Goal: Complete application form: Complete application form

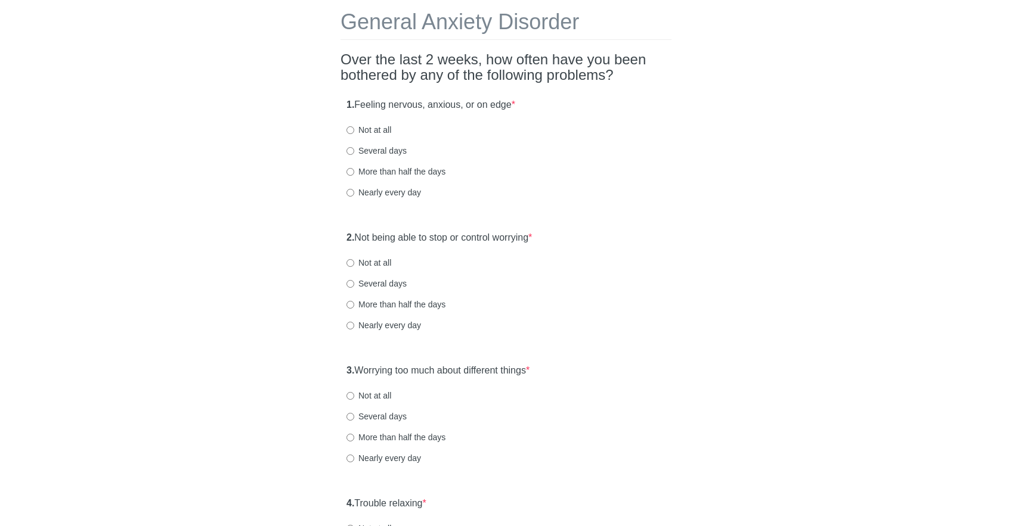
scroll to position [68, 0]
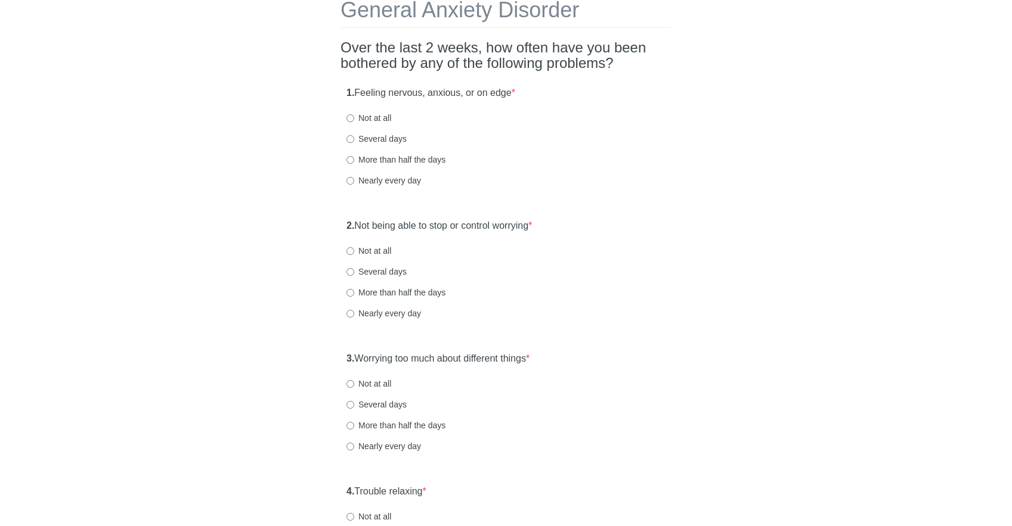
click at [380, 138] on label "Several days" at bounding box center [376, 139] width 60 height 12
click at [354, 138] on input "Several days" at bounding box center [350, 139] width 8 height 8
radio input "true"
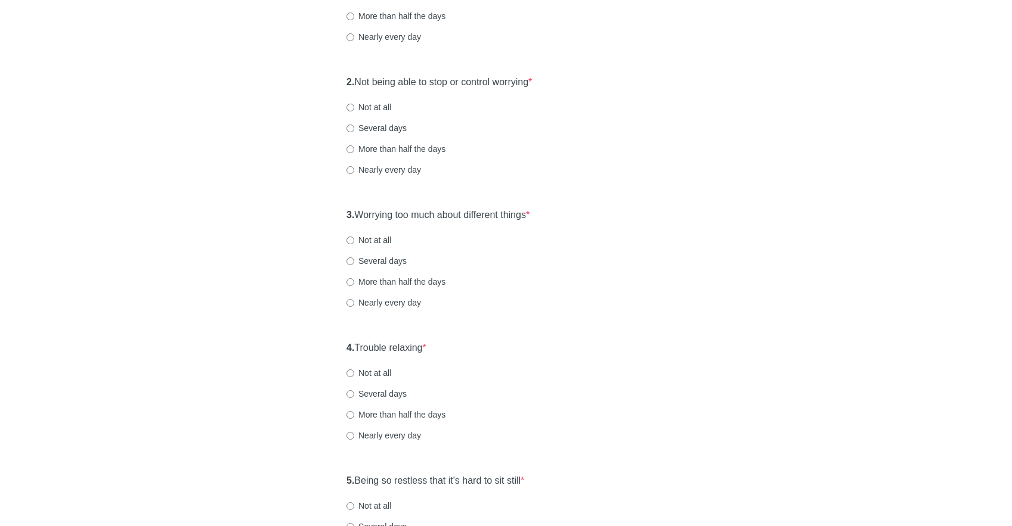
scroll to position [215, 0]
click at [379, 122] on label "Several days" at bounding box center [376, 125] width 60 height 12
click at [354, 122] on input "Several days" at bounding box center [350, 126] width 8 height 8
radio input "true"
click at [364, 267] on div "3. Worrying too much about different things * Not at all Several days More than…" at bounding box center [505, 262] width 331 height 124
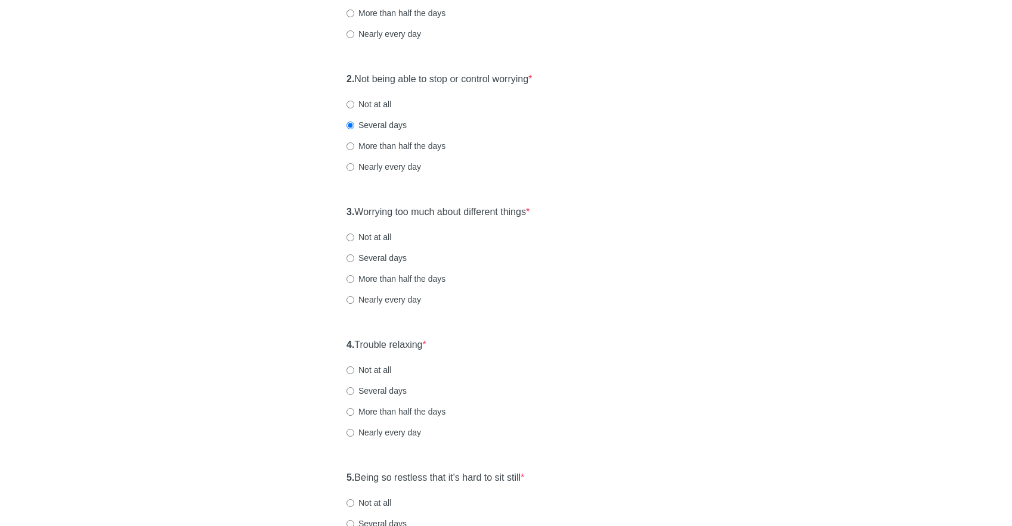
click at [367, 262] on label "Several days" at bounding box center [376, 258] width 60 height 12
click at [354, 262] on input "Several days" at bounding box center [350, 259] width 8 height 8
radio input "true"
click at [365, 395] on label "Several days" at bounding box center [376, 391] width 60 height 12
click at [354, 395] on input "Several days" at bounding box center [350, 391] width 8 height 8
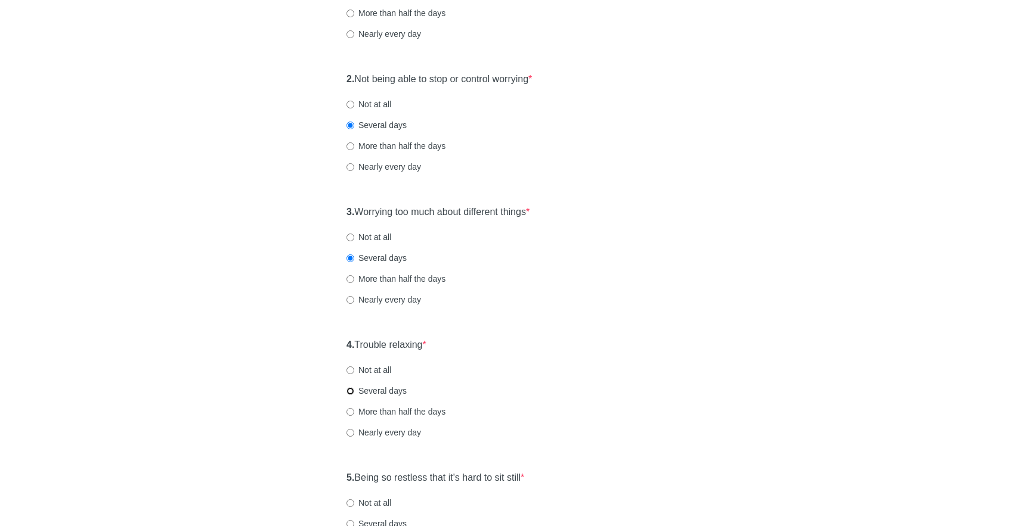
radio input "true"
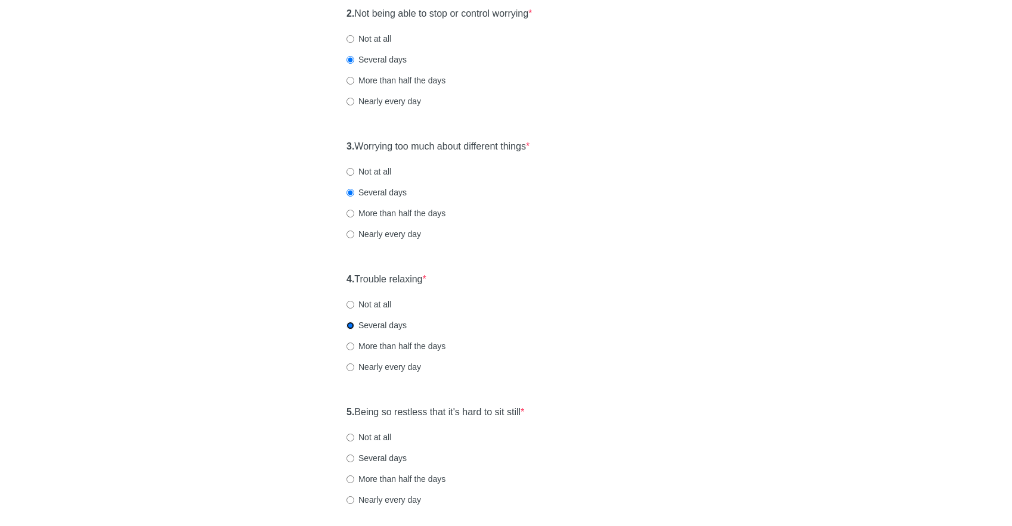
scroll to position [275, 0]
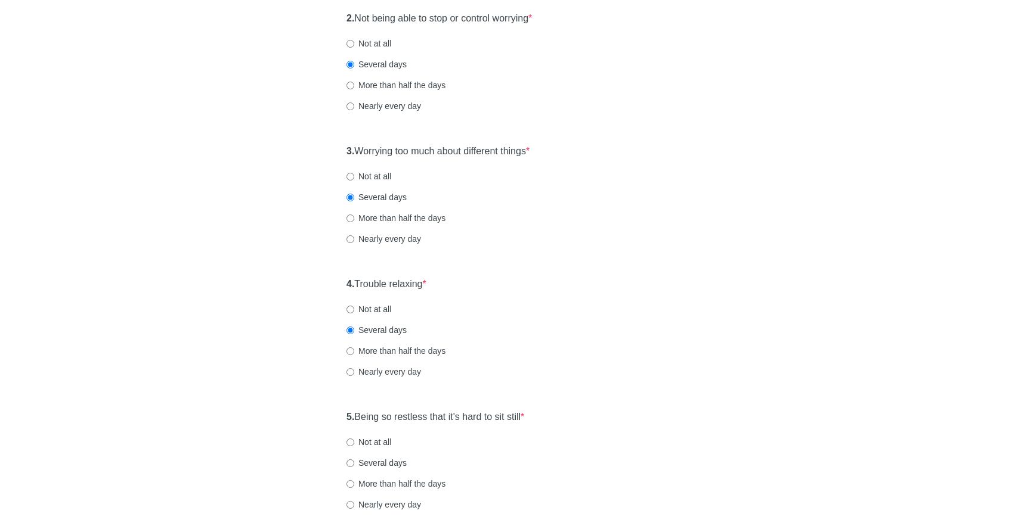
click at [367, 463] on label "Several days" at bounding box center [376, 463] width 60 height 12
click at [354, 463] on input "Several days" at bounding box center [350, 464] width 8 height 8
radio input "true"
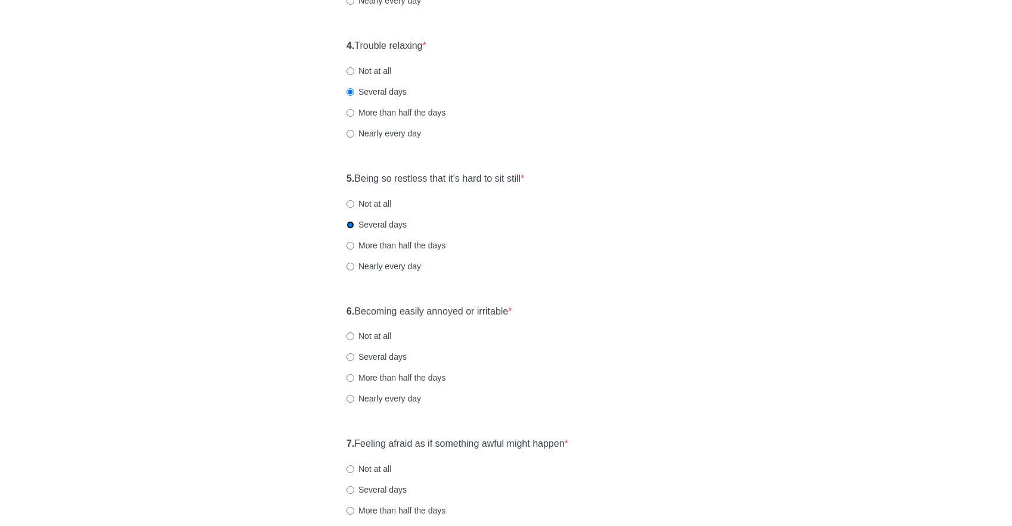
scroll to position [513, 0]
click at [377, 359] on label "Several days" at bounding box center [376, 358] width 60 height 12
click at [354, 359] on input "Several days" at bounding box center [350, 358] width 8 height 8
radio input "true"
click at [377, 332] on label "Not at all" at bounding box center [368, 337] width 45 height 12
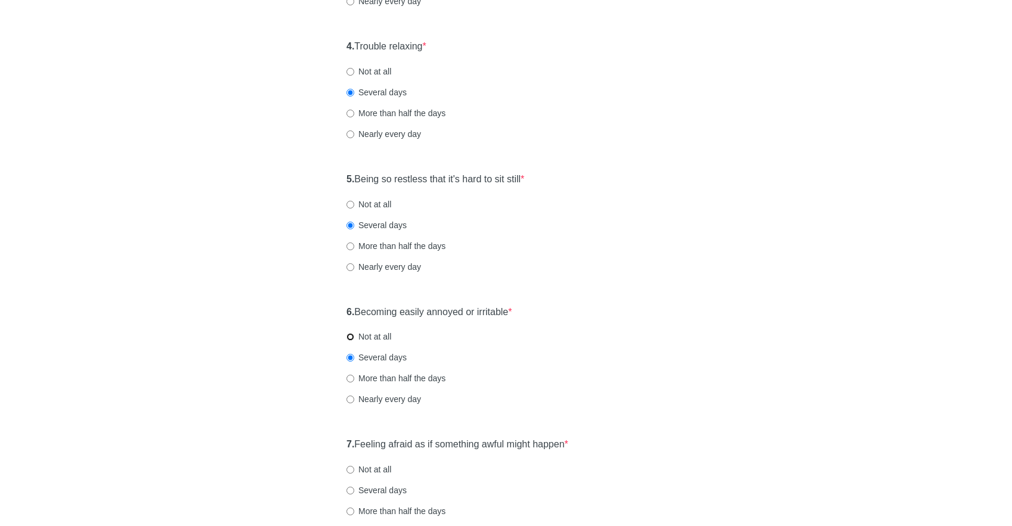
click at [354, 333] on input "Not at all" at bounding box center [350, 337] width 8 height 8
radio input "true"
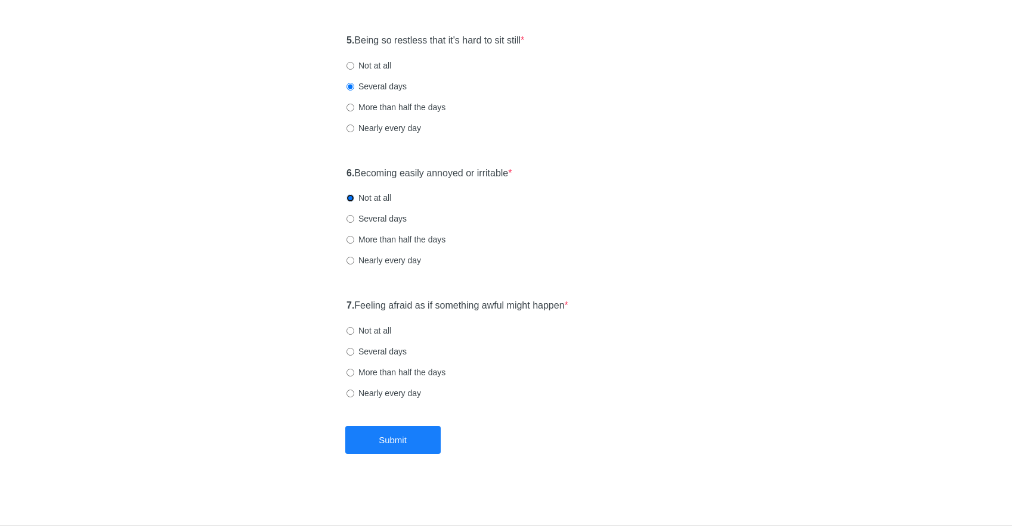
scroll to position [649, 0]
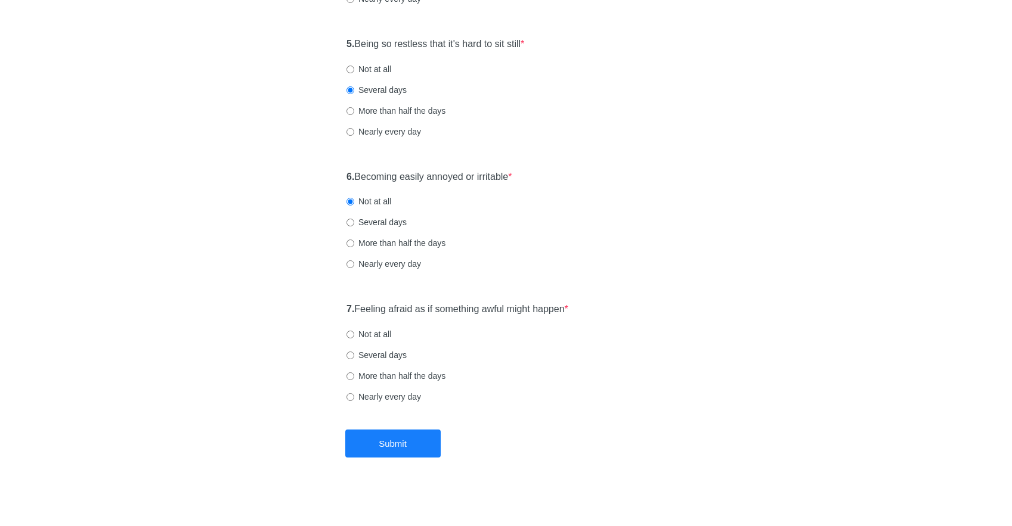
click at [380, 352] on label "Several days" at bounding box center [376, 355] width 60 height 12
click at [354, 352] on input "Several days" at bounding box center [350, 356] width 8 height 8
radio input "true"
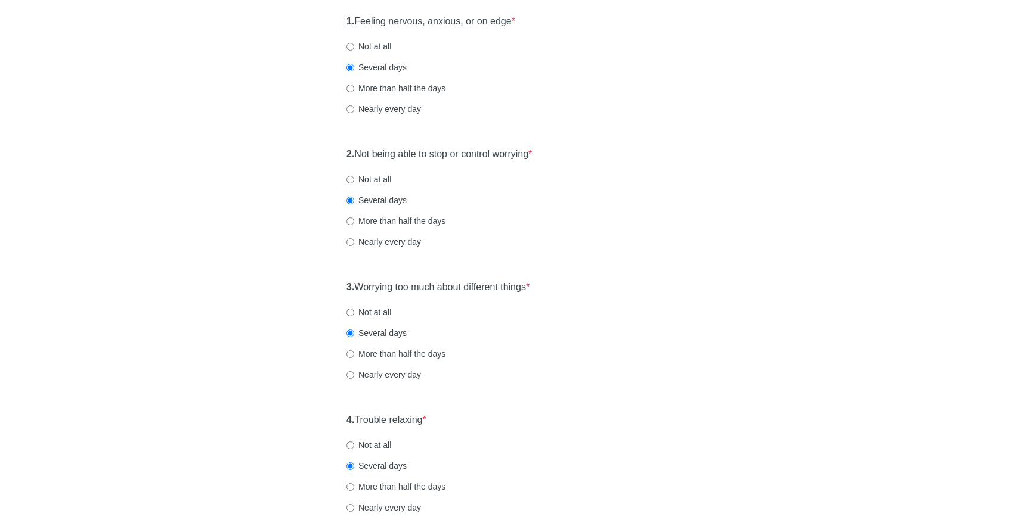
scroll to position [125, 0]
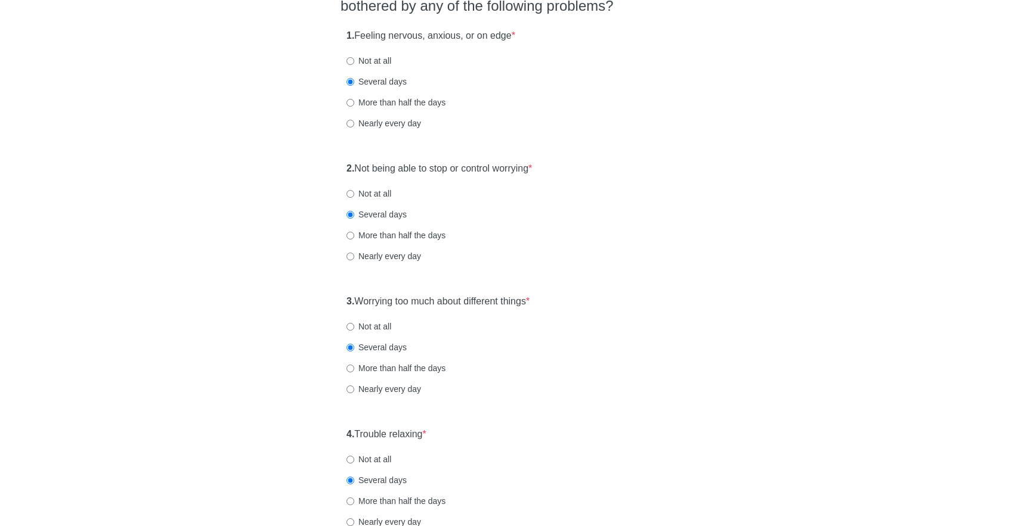
click at [430, 102] on label "More than half the days" at bounding box center [395, 103] width 99 height 12
click at [354, 102] on input "More than half the days" at bounding box center [350, 103] width 8 height 8
radio input "true"
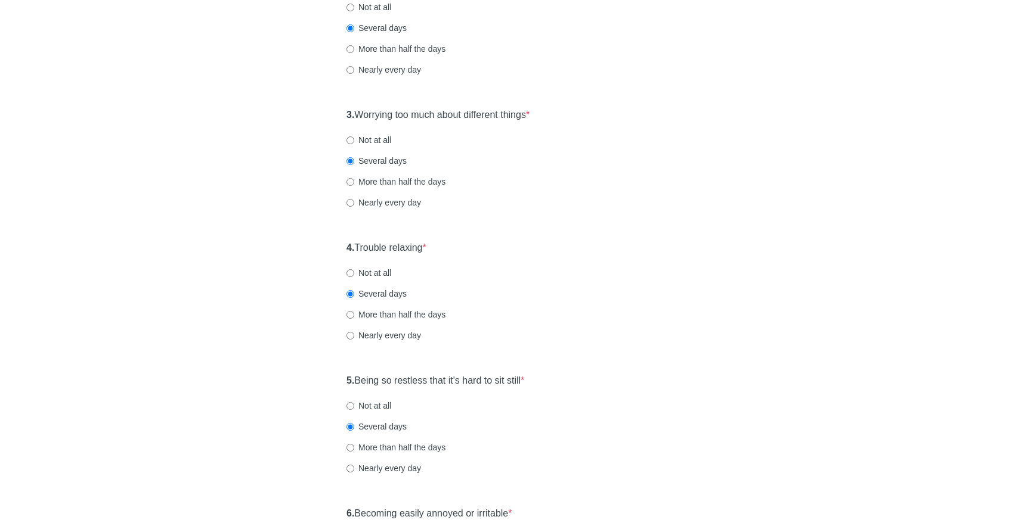
scroll to position [323, 0]
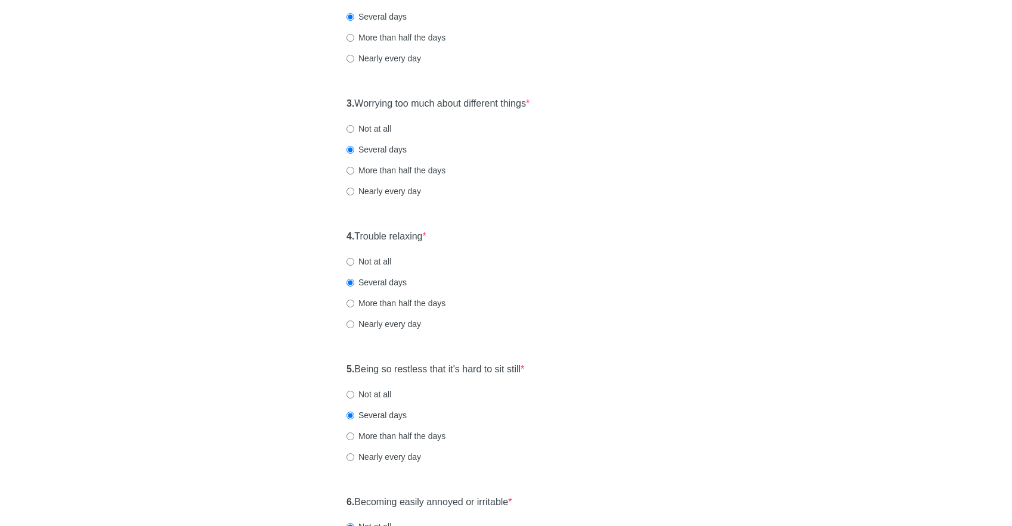
click at [422, 175] on label "More than half the days" at bounding box center [395, 171] width 99 height 12
click at [354, 175] on input "More than half the days" at bounding box center [350, 171] width 8 height 8
radio input "true"
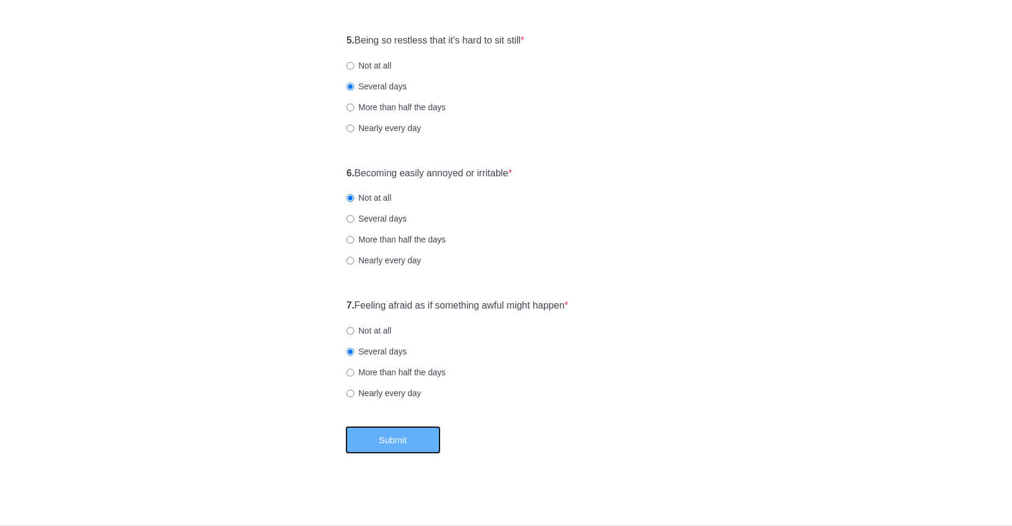
click at [433, 443] on button "Submit" at bounding box center [392, 440] width 95 height 28
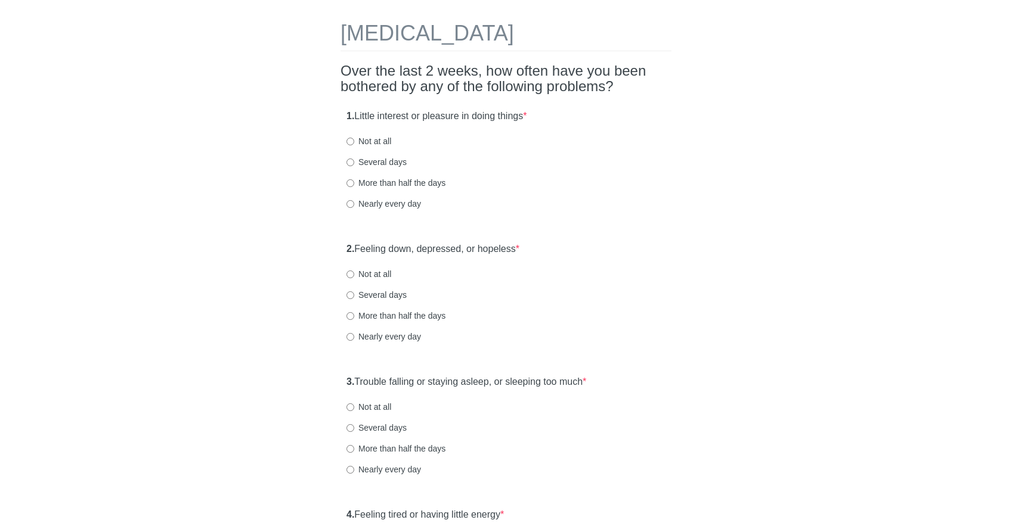
scroll to position [44, 0]
click at [379, 163] on label "Several days" at bounding box center [376, 163] width 60 height 12
click at [354, 163] on input "Several days" at bounding box center [350, 163] width 8 height 8
radio input "true"
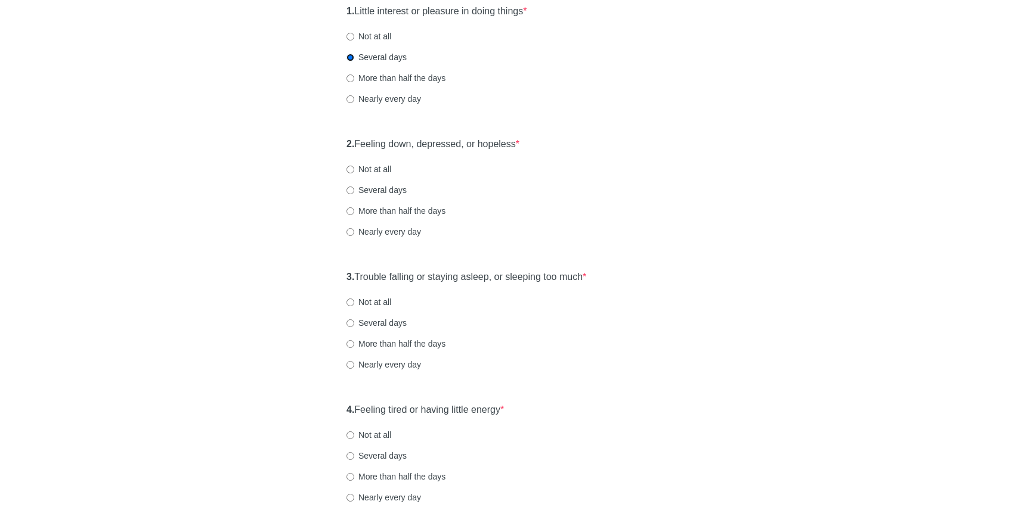
scroll to position [143, 0]
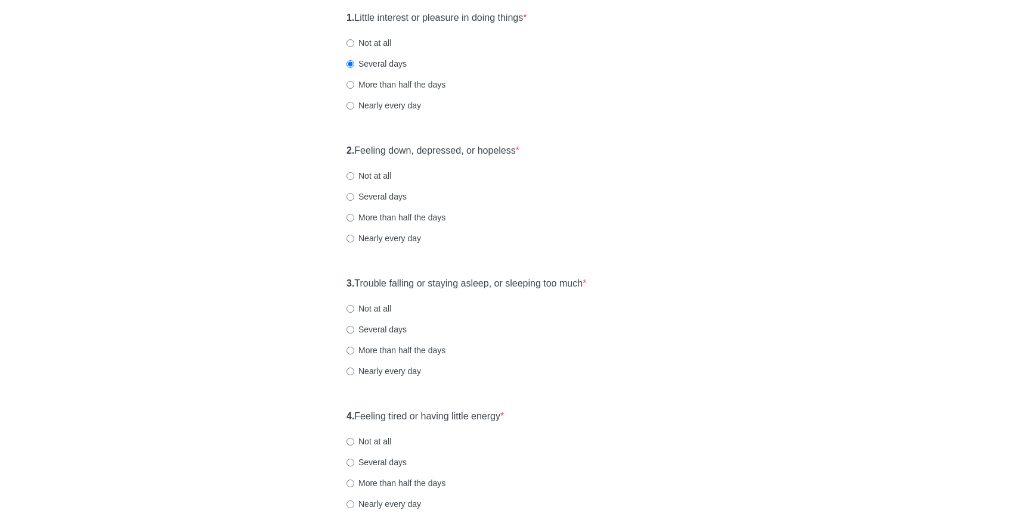
click at [361, 196] on label "Several days" at bounding box center [376, 197] width 60 height 12
click at [354, 196] on input "Several days" at bounding box center [350, 197] width 8 height 8
radio input "true"
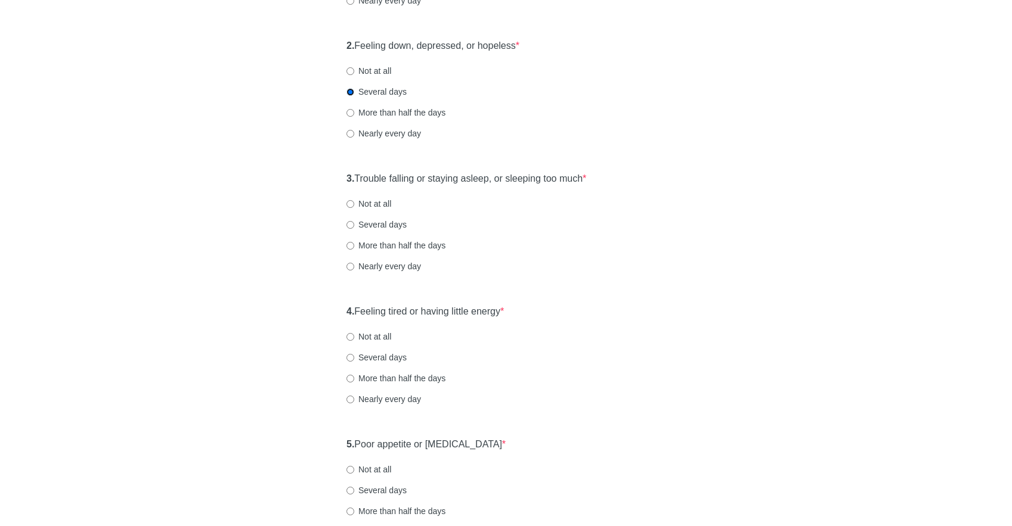
scroll to position [249, 0]
click at [364, 222] on label "Several days" at bounding box center [376, 224] width 60 height 12
click at [354, 222] on input "Several days" at bounding box center [350, 224] width 8 height 8
radio input "true"
click at [373, 197] on label "Not at all" at bounding box center [368, 203] width 45 height 12
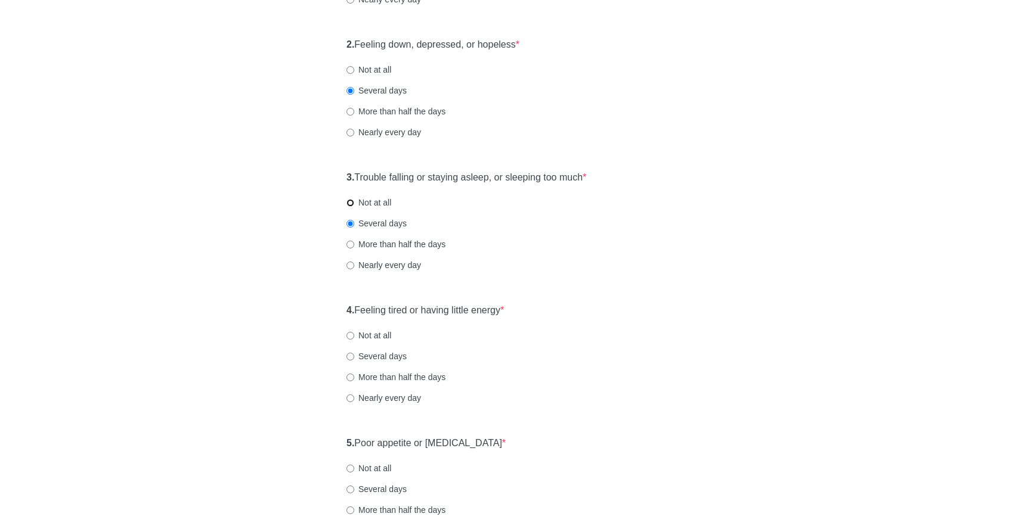
click at [354, 199] on input "Not at all" at bounding box center [350, 203] width 8 height 8
radio input "true"
click at [370, 228] on label "Several days" at bounding box center [376, 224] width 60 height 12
click at [354, 228] on input "Several days" at bounding box center [350, 224] width 8 height 8
radio input "true"
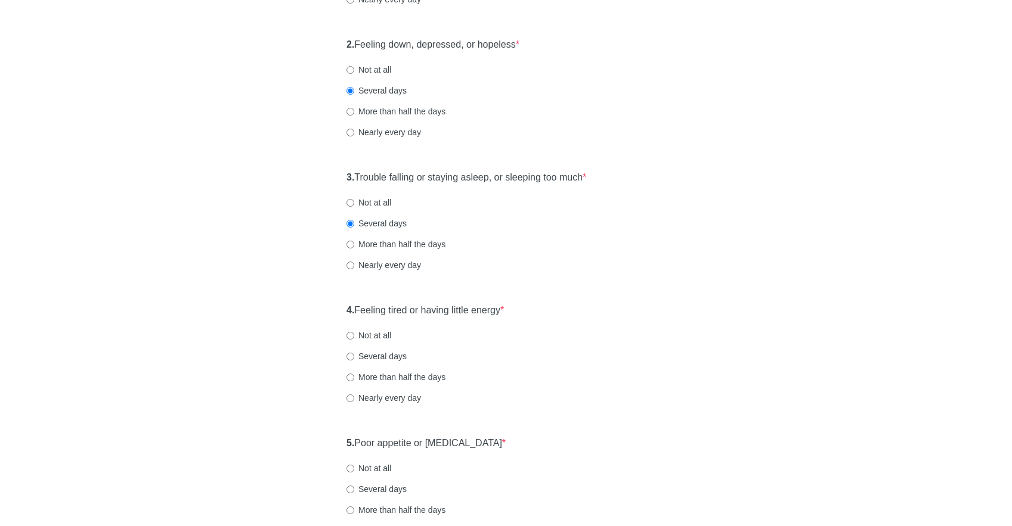
click at [371, 352] on label "Several days" at bounding box center [376, 356] width 60 height 12
click at [354, 353] on input "Several days" at bounding box center [350, 357] width 8 height 8
radio input "true"
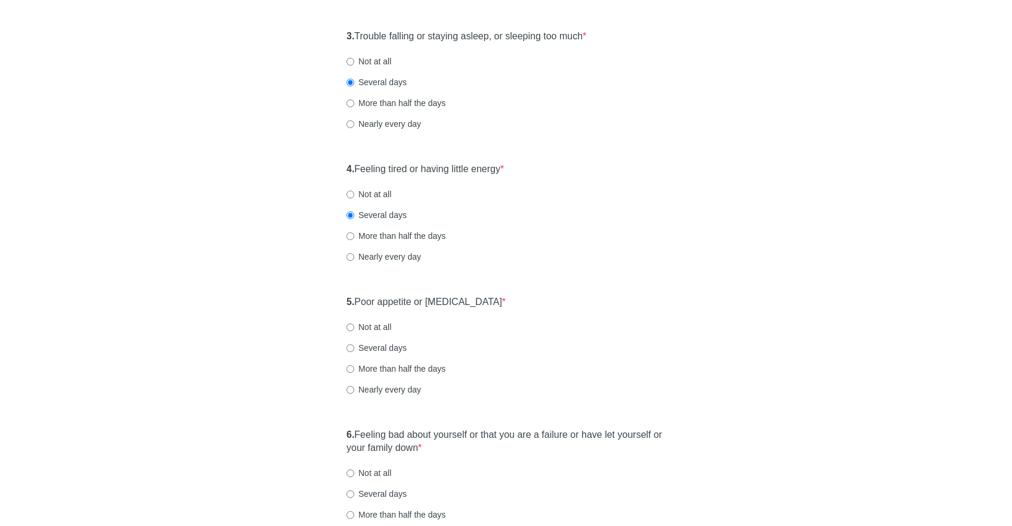
click at [372, 321] on label "Not at all" at bounding box center [368, 327] width 45 height 12
click at [354, 324] on input "Not at all" at bounding box center [350, 328] width 8 height 8
radio input "true"
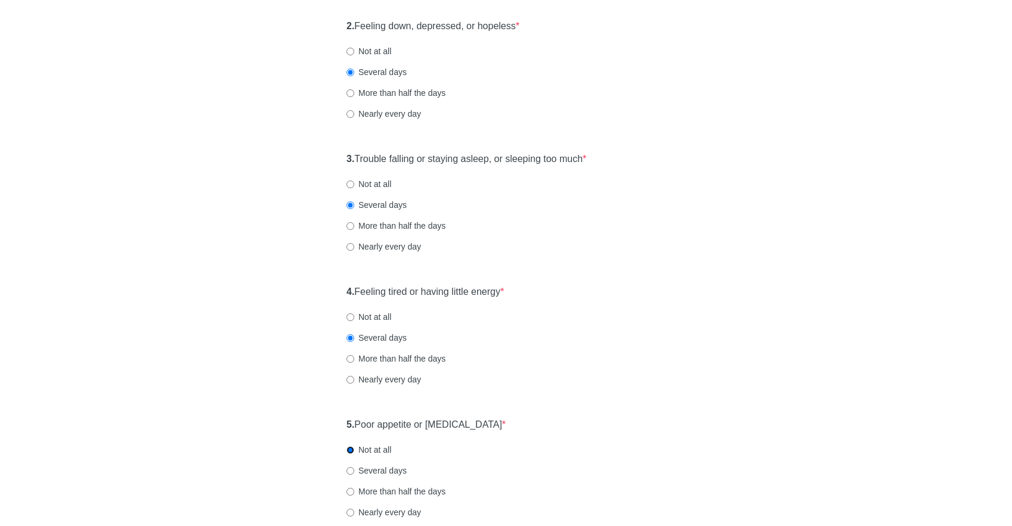
scroll to position [258, 0]
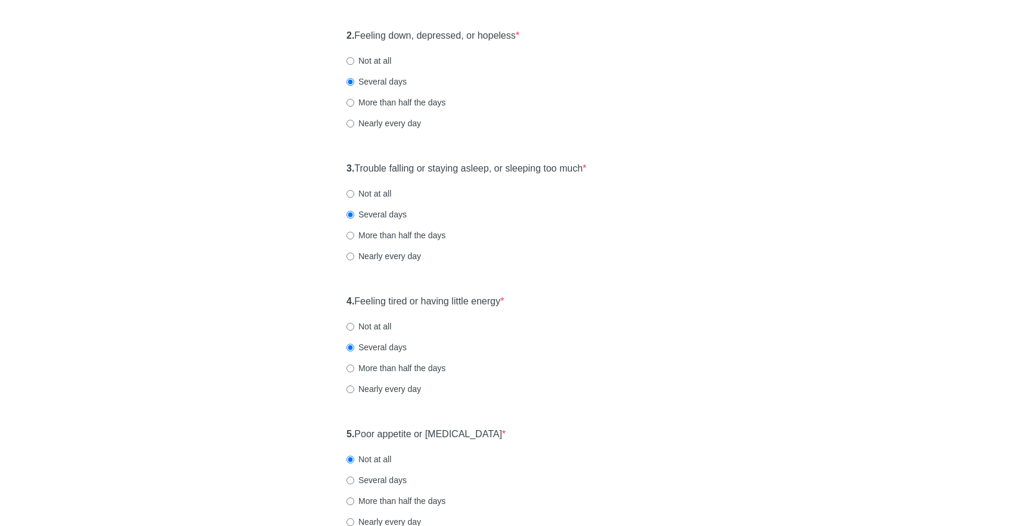
click at [388, 196] on label "Not at all" at bounding box center [368, 194] width 45 height 12
click at [354, 196] on input "Not at all" at bounding box center [350, 194] width 8 height 8
radio input "true"
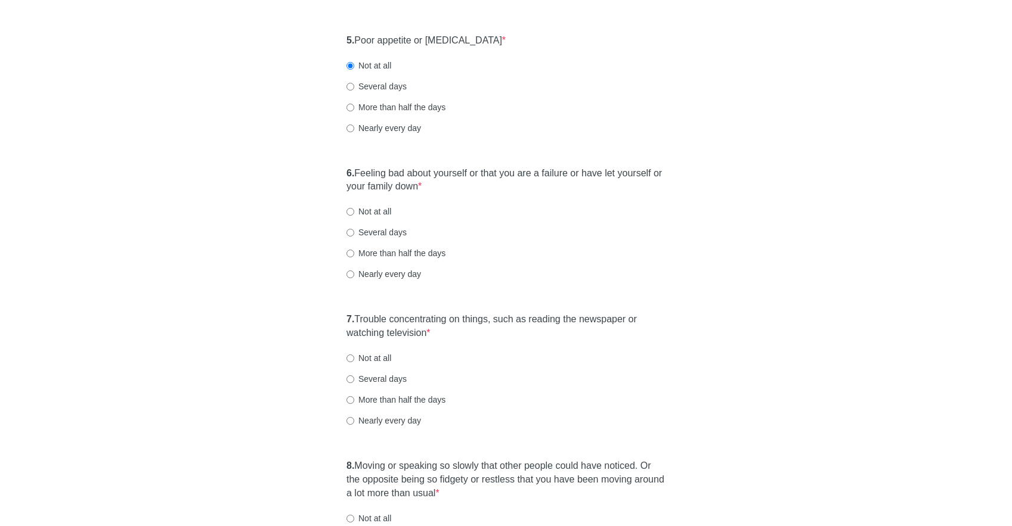
click at [382, 211] on label "Not at all" at bounding box center [368, 212] width 45 height 12
click at [354, 211] on input "Not at all" at bounding box center [350, 212] width 8 height 8
radio input "true"
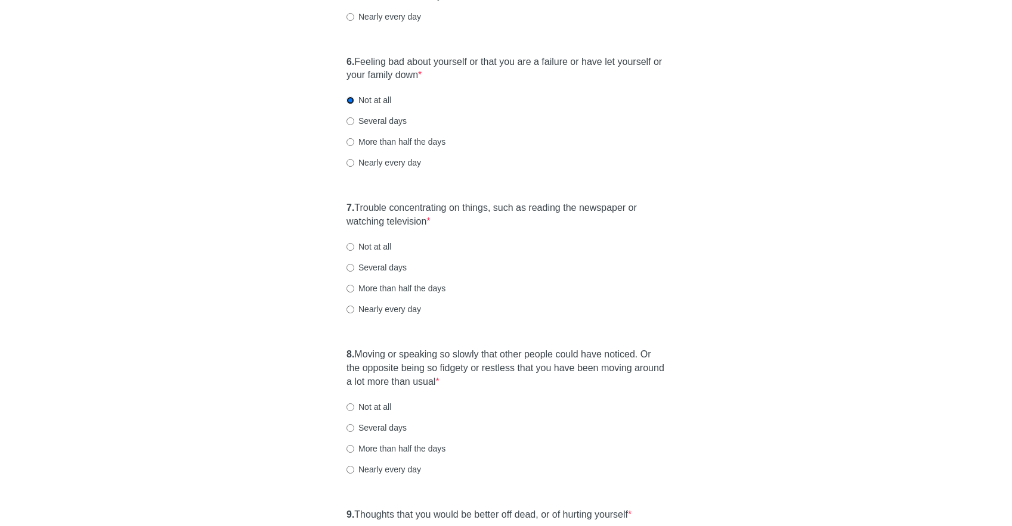
scroll to position [775, 0]
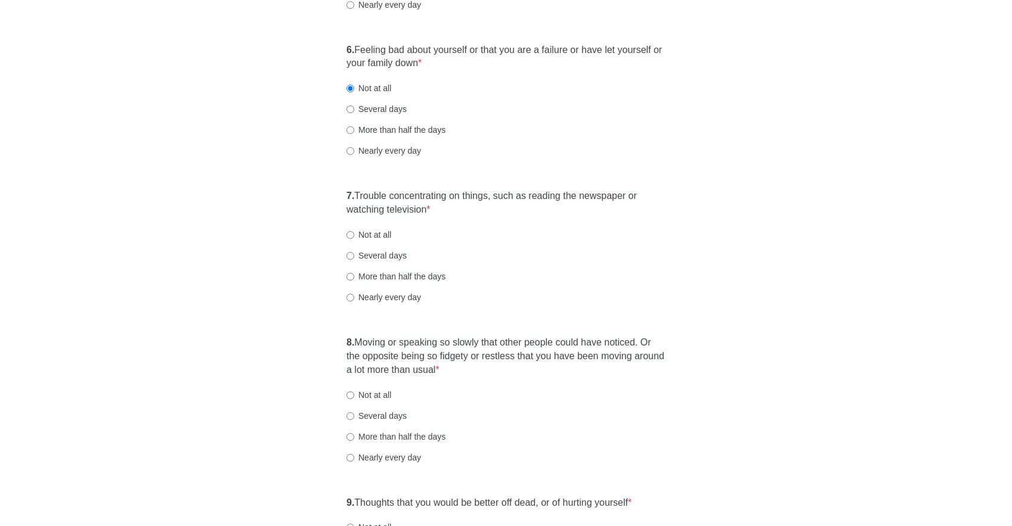
click at [379, 262] on div "7. Trouble concentrating on things, such as reading the newspaper or watching t…" at bounding box center [505, 253] width 331 height 138
click at [379, 251] on label "Several days" at bounding box center [376, 256] width 60 height 12
click at [354, 252] on input "Several days" at bounding box center [350, 256] width 8 height 8
radio input "true"
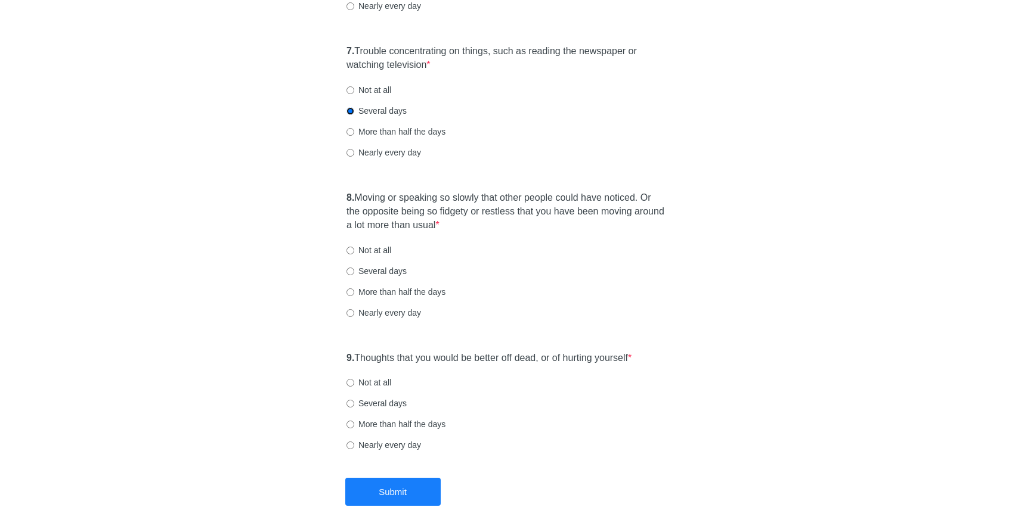
scroll to position [917, 0]
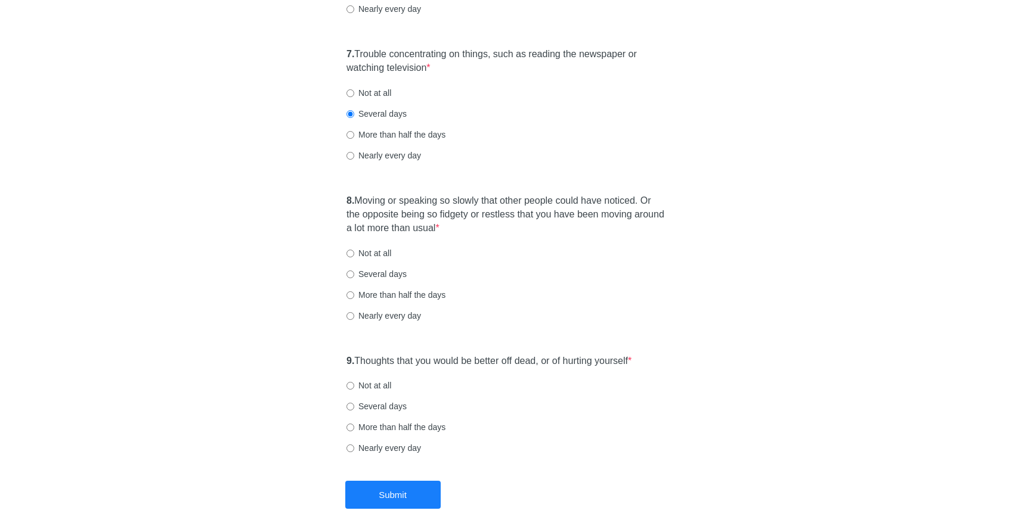
click at [379, 251] on label "Not at all" at bounding box center [368, 253] width 45 height 12
click at [354, 251] on input "Not at all" at bounding box center [350, 254] width 8 height 8
radio input "true"
click at [358, 392] on div "9. Thoughts that you would be better off dead, or of hurting yourself * Not at …" at bounding box center [505, 411] width 331 height 124
click at [358, 387] on label "Not at all" at bounding box center [368, 386] width 45 height 12
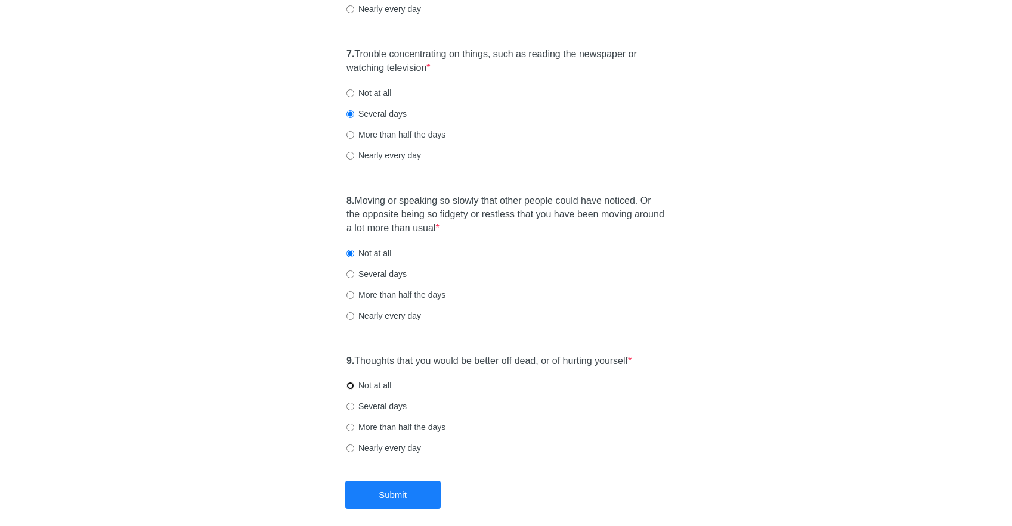
click at [354, 387] on input "Not at all" at bounding box center [350, 386] width 8 height 8
radio input "true"
click at [383, 493] on button "Submit" at bounding box center [392, 495] width 95 height 28
